Goal: Information Seeking & Learning: Learn about a topic

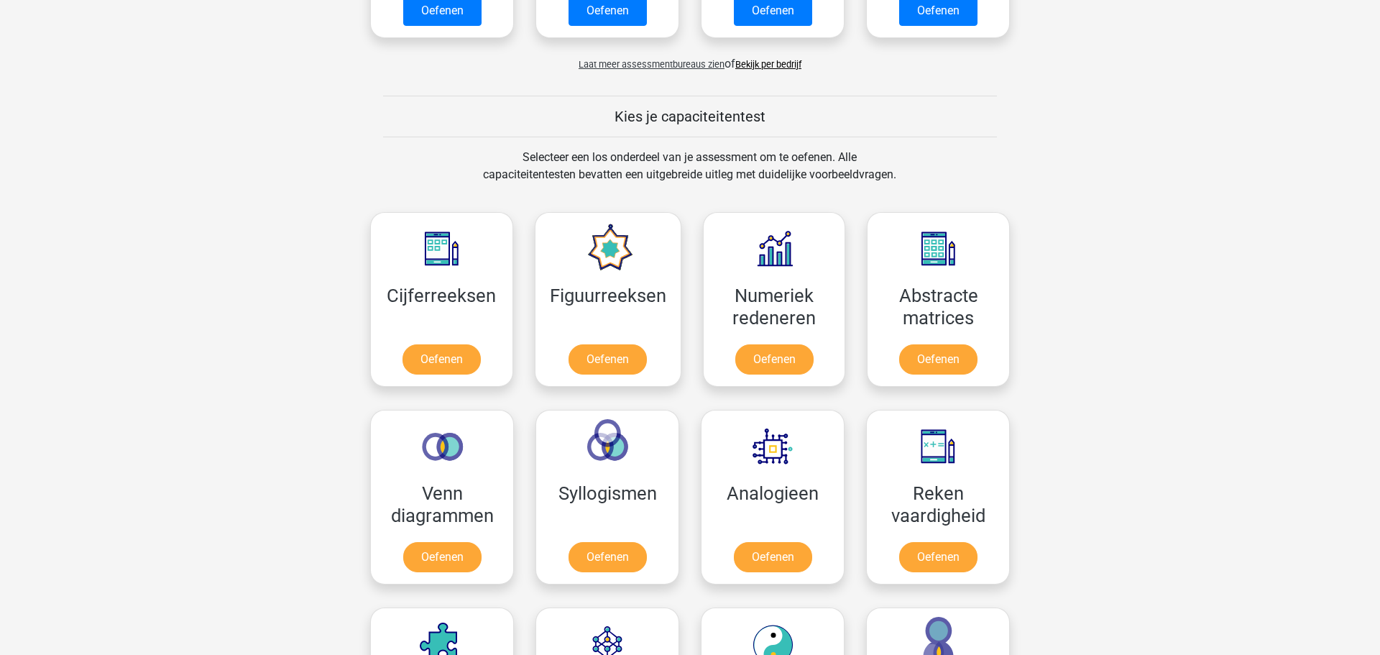
scroll to position [465, 0]
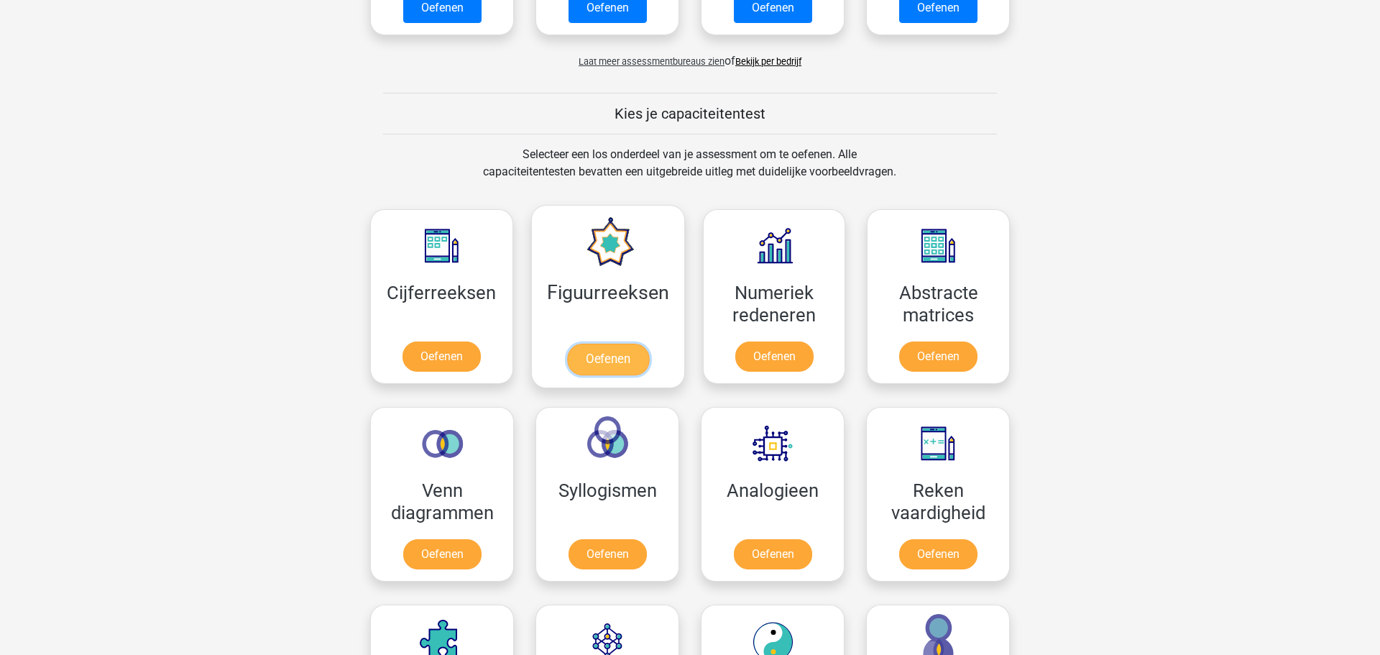
click at [609, 367] on link "Oefenen" at bounding box center [607, 360] width 82 height 32
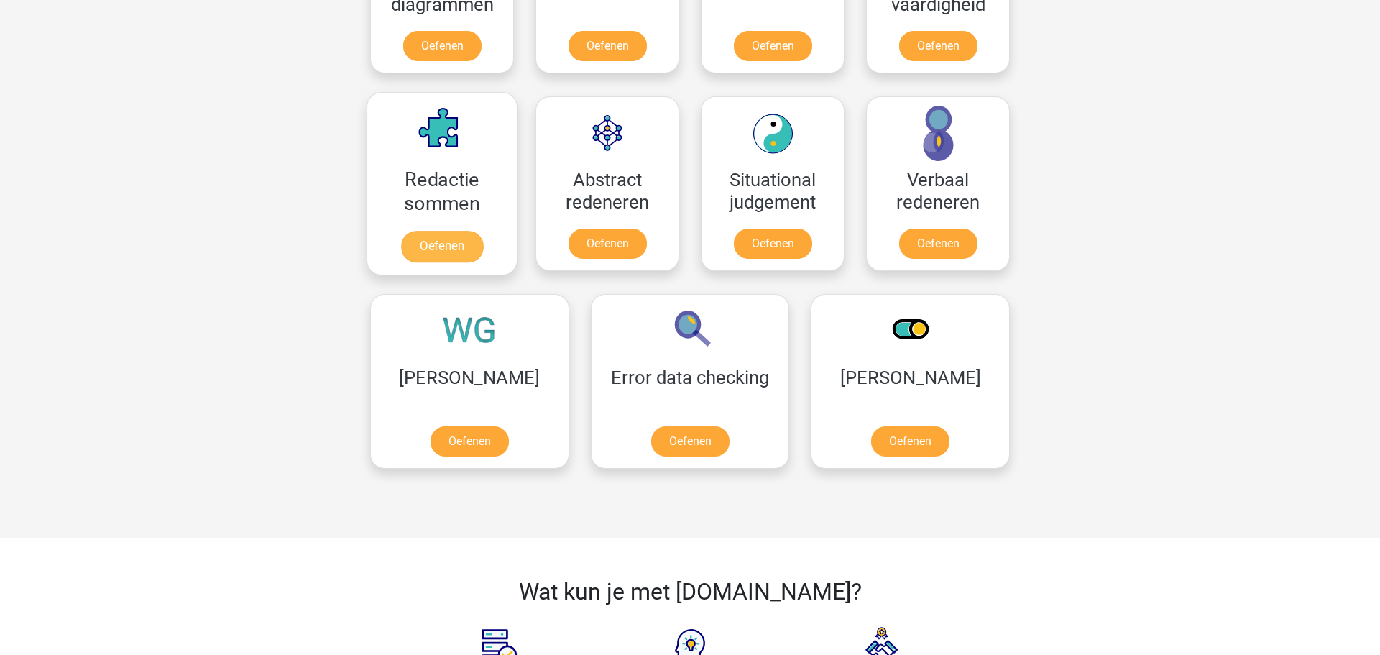
scroll to position [974, 0]
click at [454, 449] on link "Oefenen" at bounding box center [469, 444] width 82 height 32
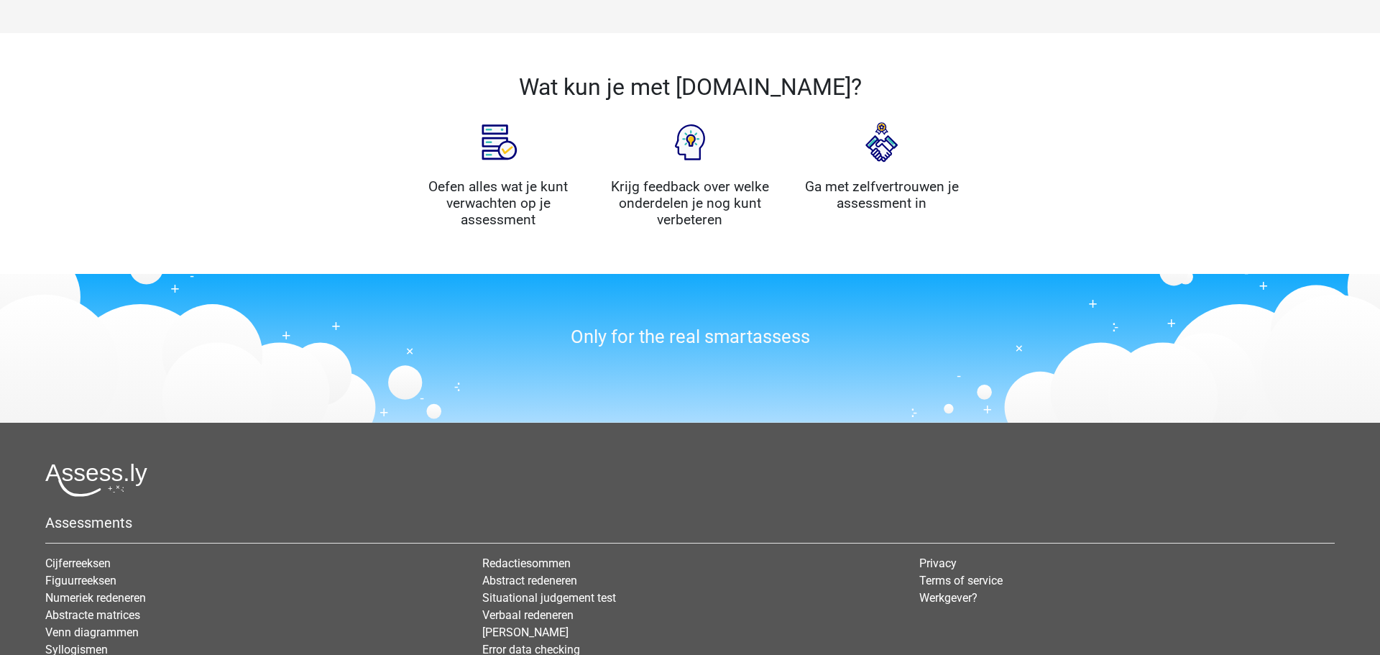
scroll to position [1482, 0]
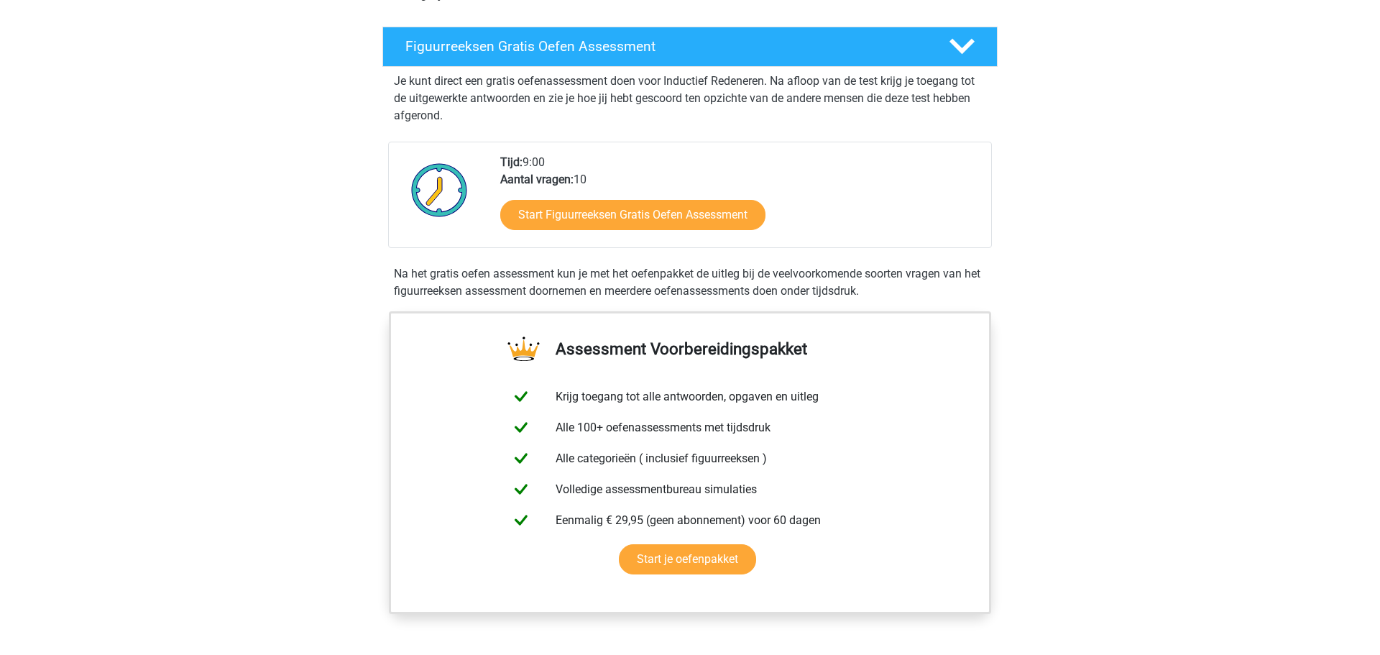
scroll to position [55, 0]
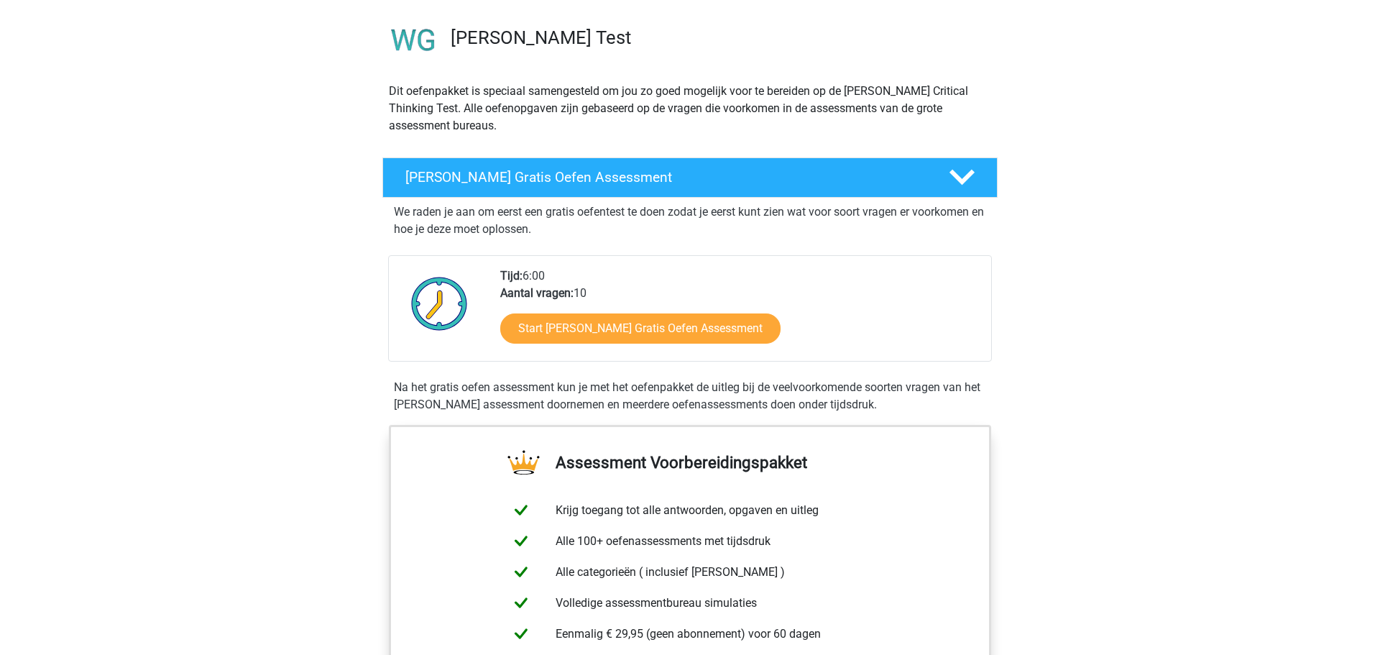
scroll to position [134, 0]
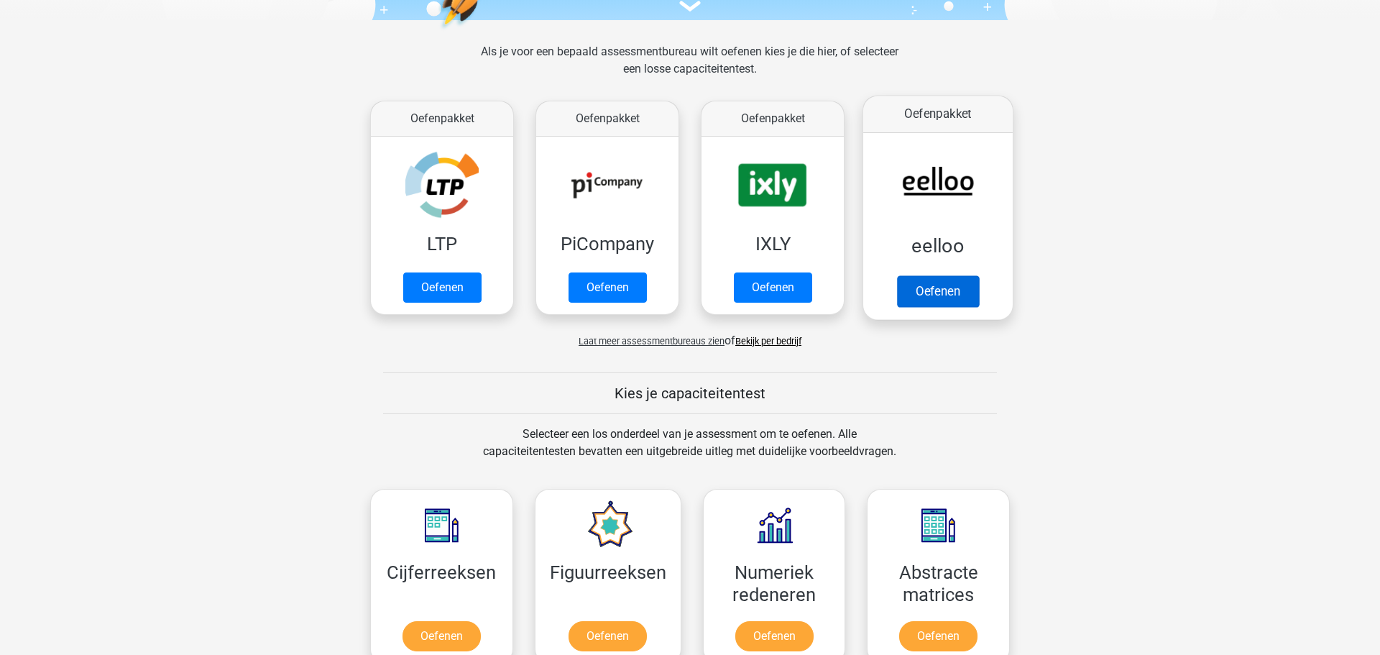
scroll to position [184, 0]
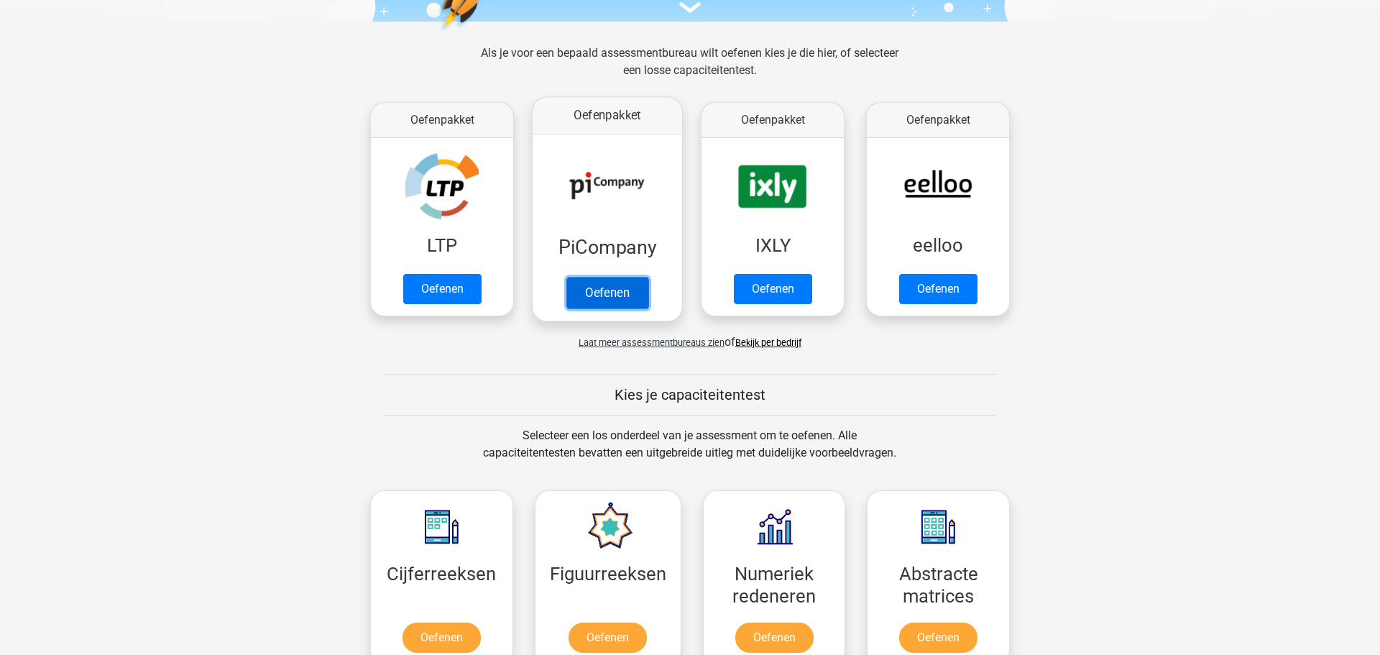
click at [620, 297] on link "Oefenen" at bounding box center [607, 293] width 82 height 32
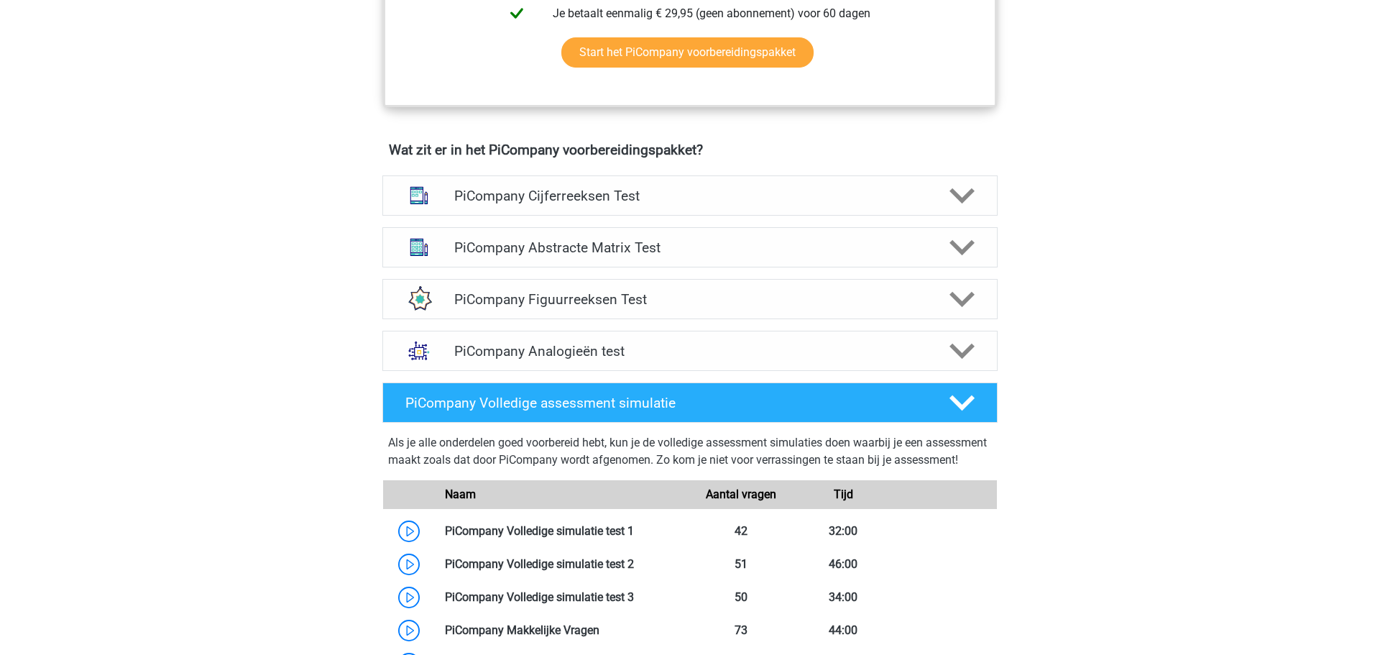
scroll to position [821, 0]
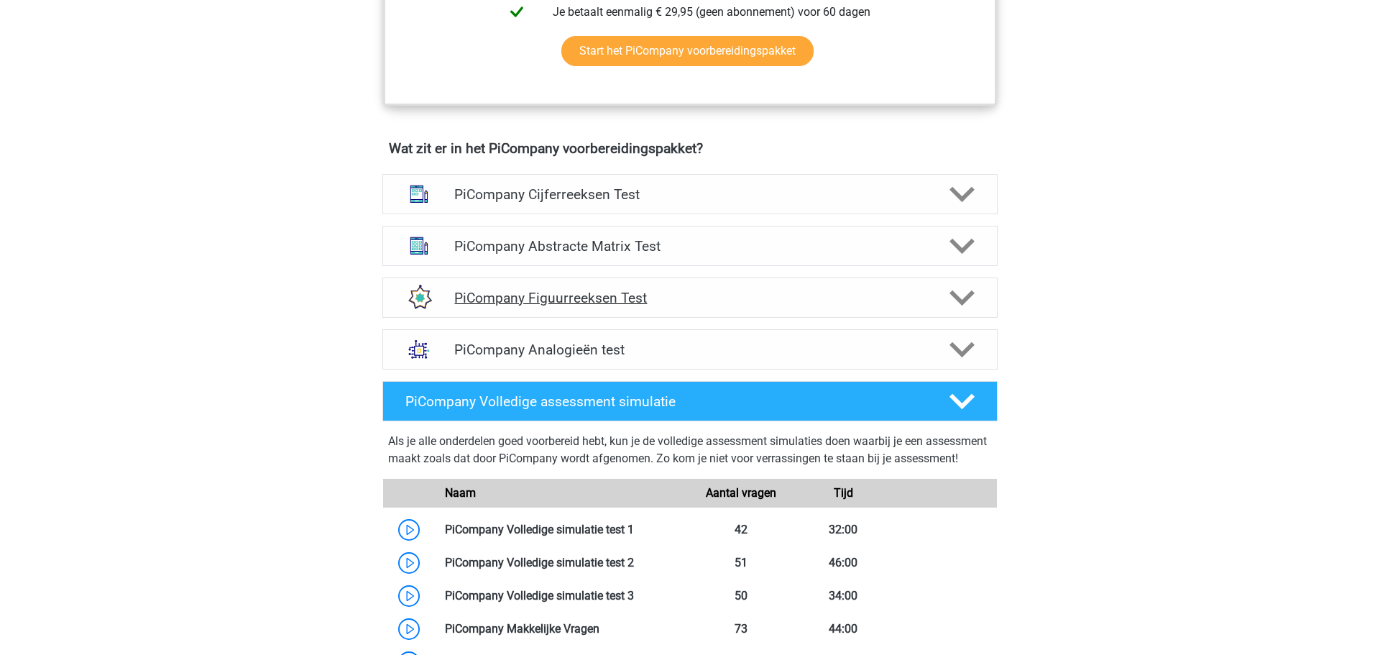
click at [957, 310] on icon at bounding box center [961, 297] width 25 height 25
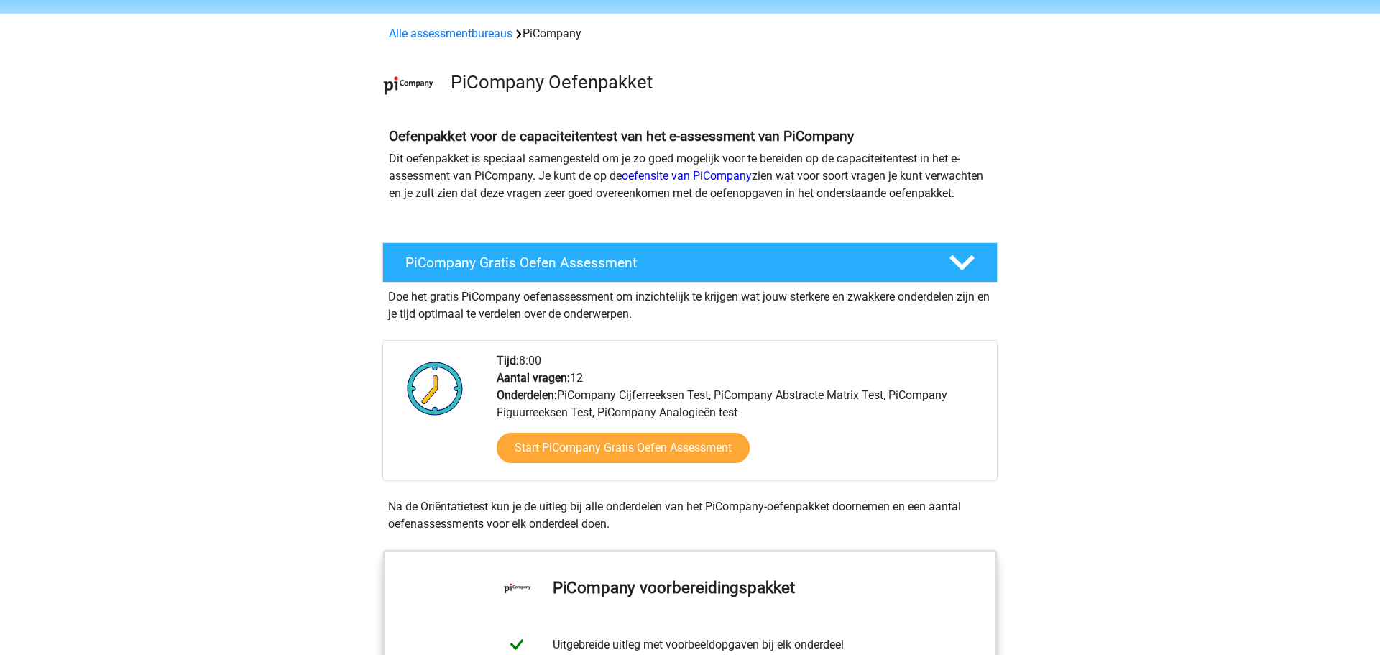
scroll to position [0, 0]
